Goal: Task Accomplishment & Management: Manage account settings

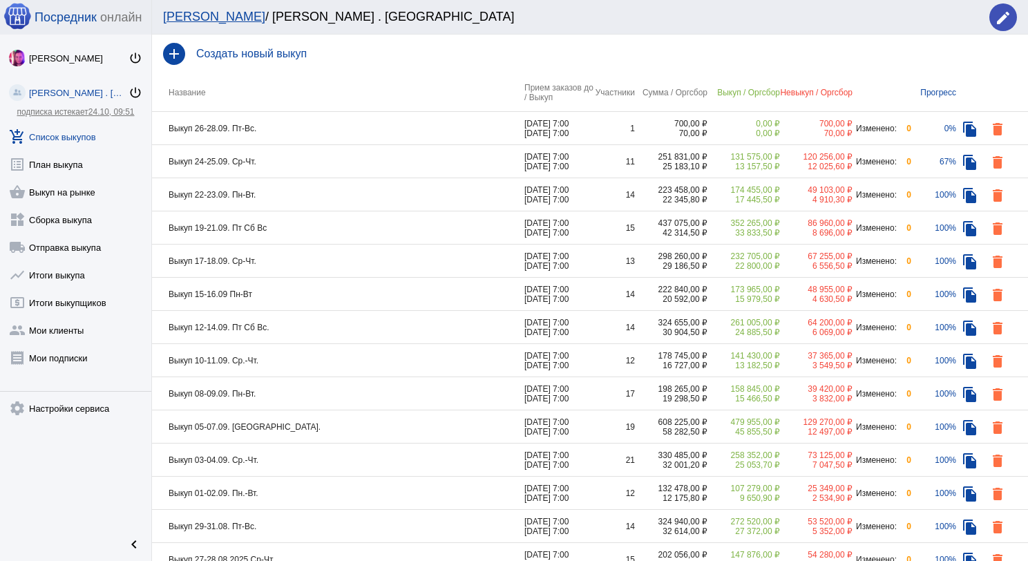
click at [285, 127] on td "Выкуп 26-28.09. Пт-Вс." at bounding box center [338, 128] width 373 height 33
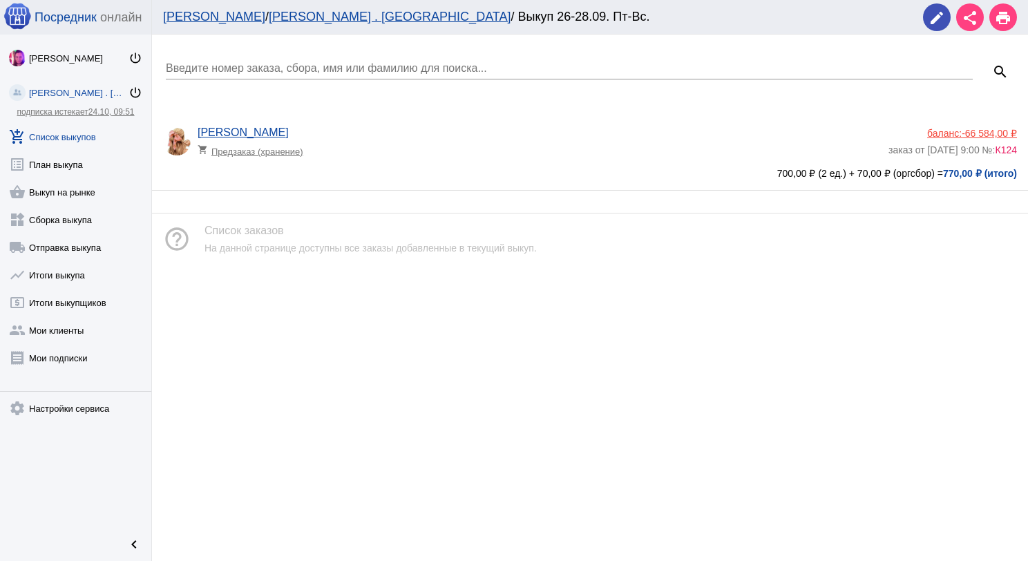
click at [380, 149] on app-delivery-type "shopping_cart Предзаказ (хранение)" at bounding box center [540, 148] width 684 height 18
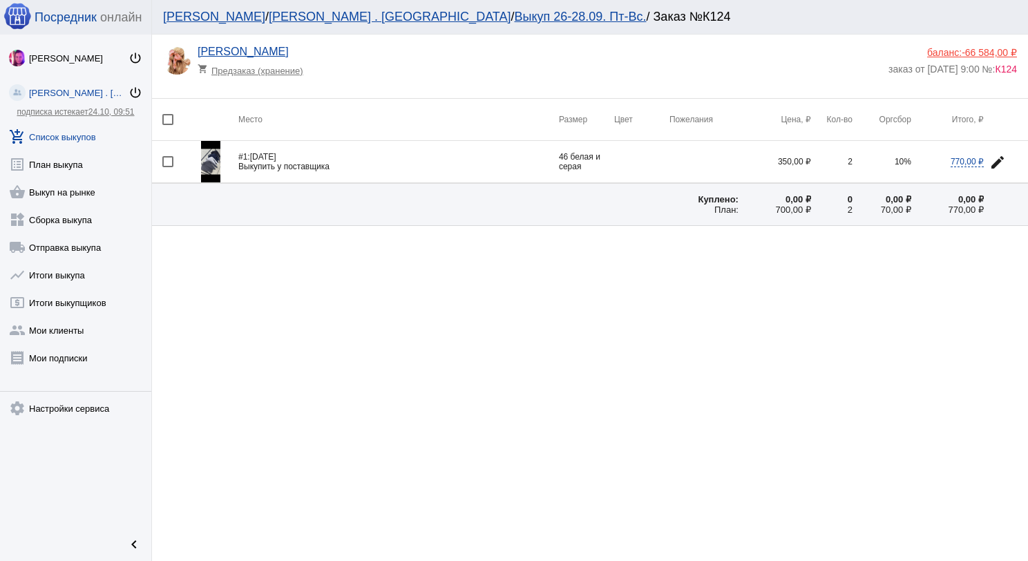
click at [213, 168] on img at bounding box center [210, 161] width 19 height 41
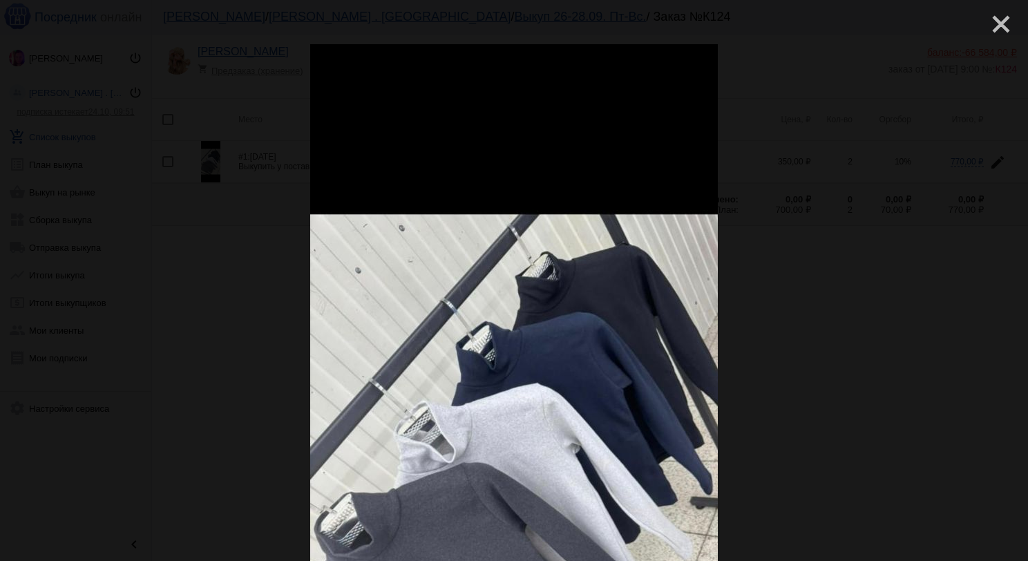
click at [988, 18] on mat-icon "close" at bounding box center [996, 18] width 17 height 17
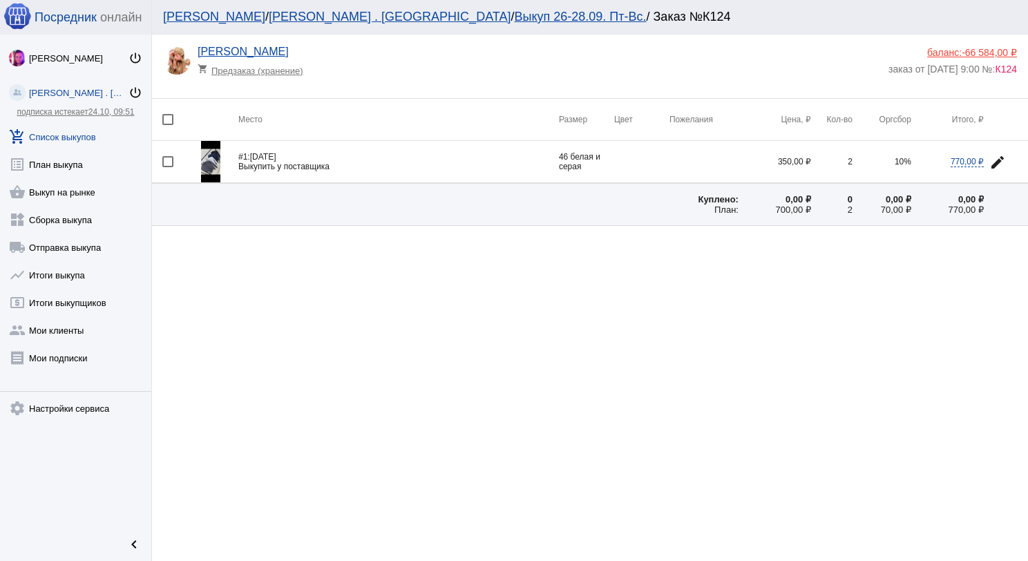
click at [80, 131] on link "add_shopping_cart Список выкупов" at bounding box center [75, 134] width 151 height 28
